Goal: Navigation & Orientation: Find specific page/section

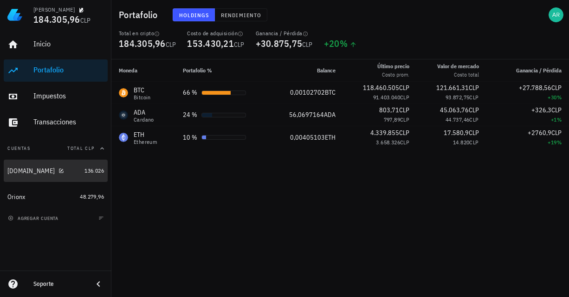
click at [28, 166] on div "[DOMAIN_NAME]" at bounding box center [43, 171] width 73 height 20
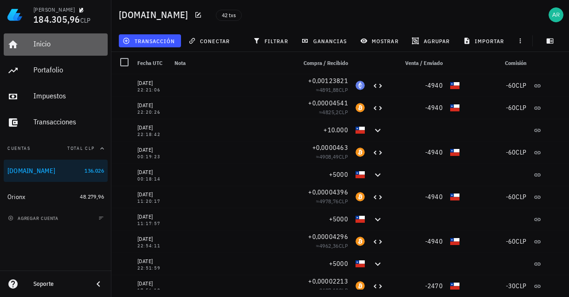
click at [45, 47] on div "Inicio" at bounding box center [68, 43] width 71 height 9
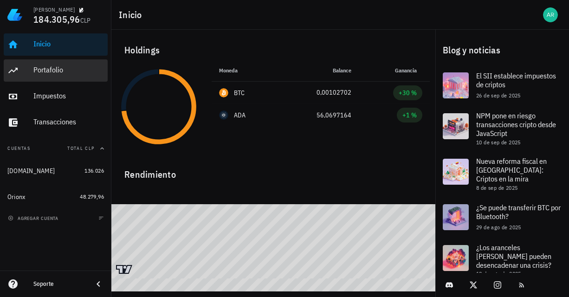
click at [43, 69] on div "Portafolio" at bounding box center [68, 69] width 71 height 9
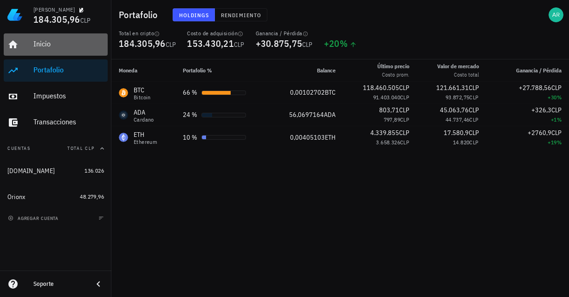
click at [52, 43] on div "Inicio" at bounding box center [68, 43] width 71 height 9
